Goal: Task Accomplishment & Management: Manage account settings

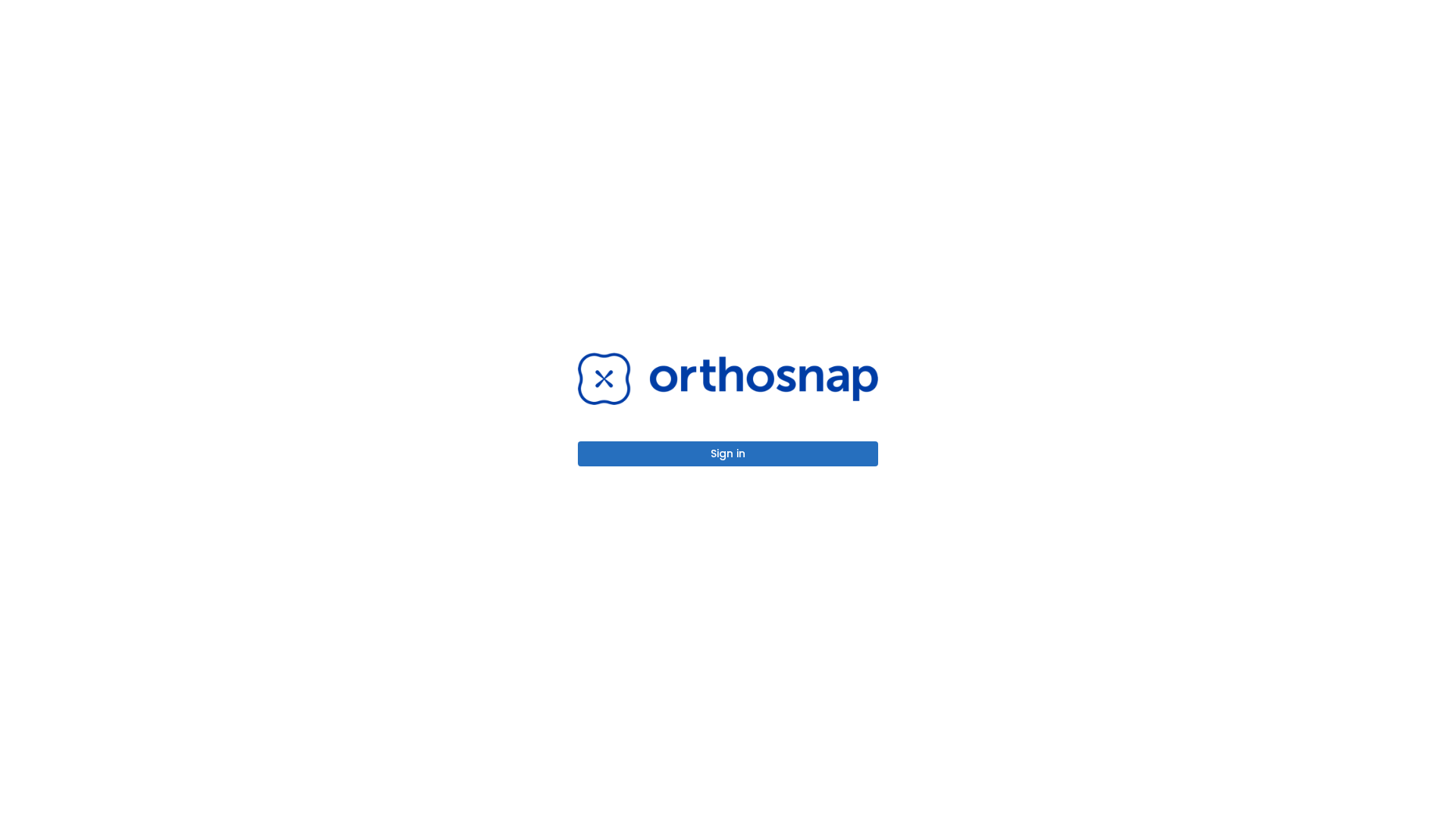
click at [728, 453] on button "Sign in" at bounding box center [727, 454] width 300 height 25
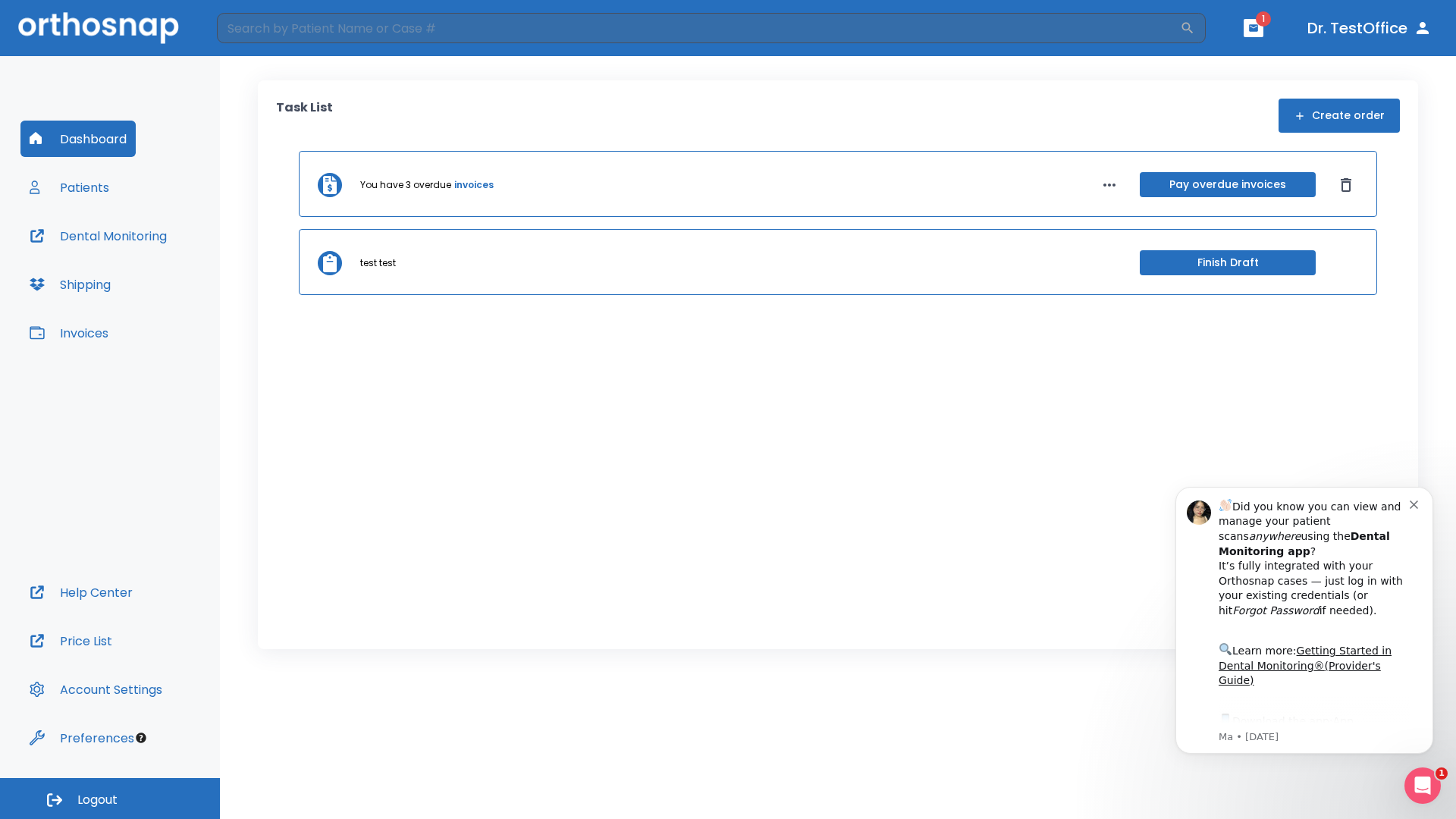
click at [110, 799] on span "Logout" at bounding box center [97, 799] width 40 height 16
